Goal: Transaction & Acquisition: Book appointment/travel/reservation

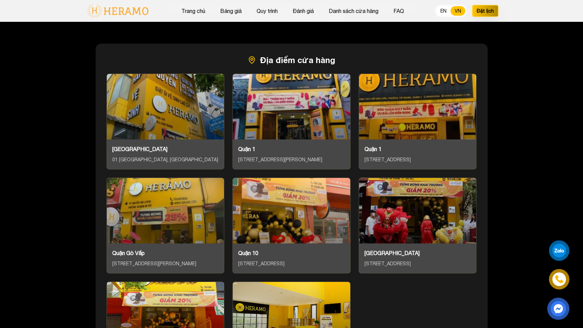
scroll to position [2834, 0]
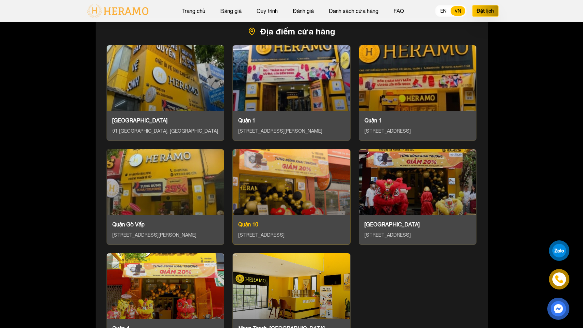
click at [314, 236] on div "[STREET_ADDRESS]" at bounding box center [291, 235] width 107 height 8
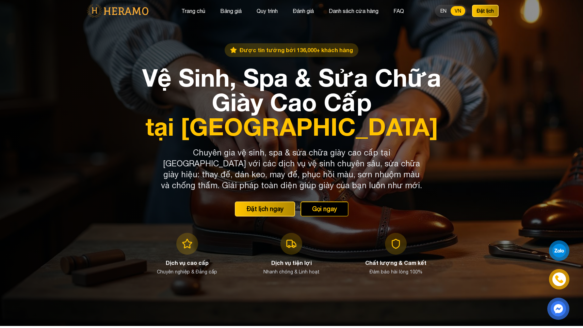
scroll to position [0, 0]
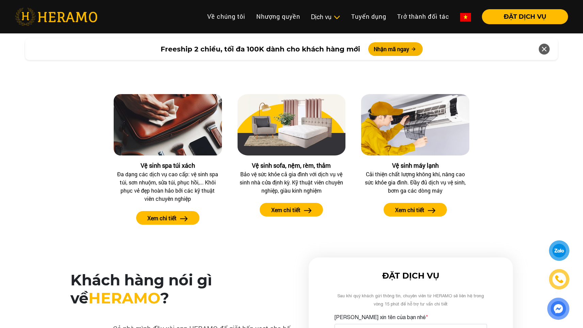
scroll to position [769, 0]
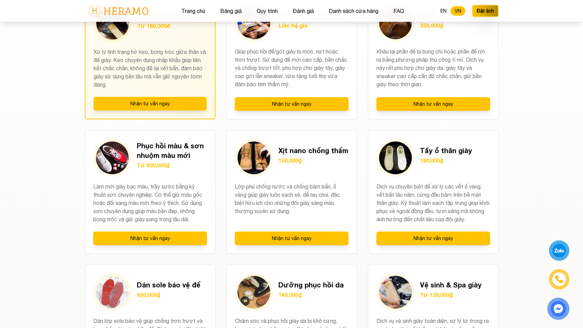
scroll to position [616, 0]
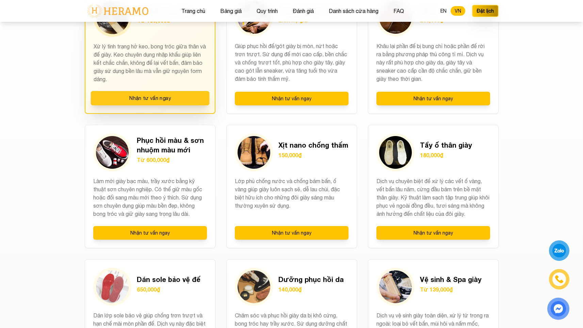
click at [194, 100] on button "Nhận tư vấn ngay" at bounding box center [150, 98] width 119 height 14
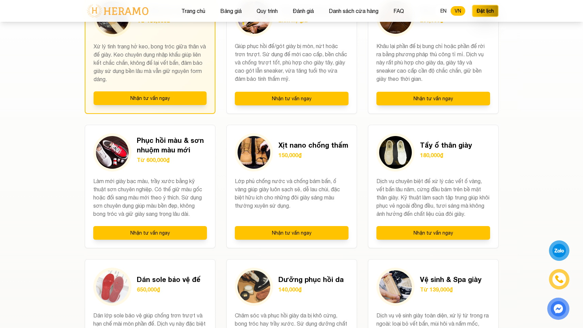
click at [562, 256] on div at bounding box center [559, 250] width 18 height 18
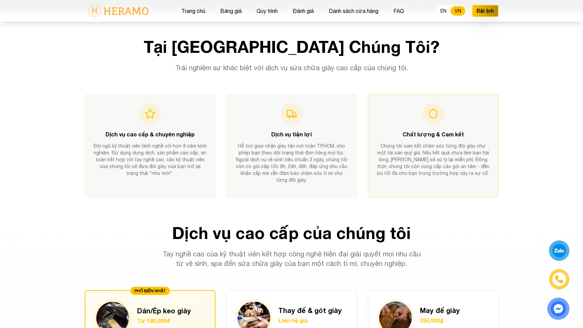
scroll to position [0, 0]
